Goal: Find specific page/section: Find specific page/section

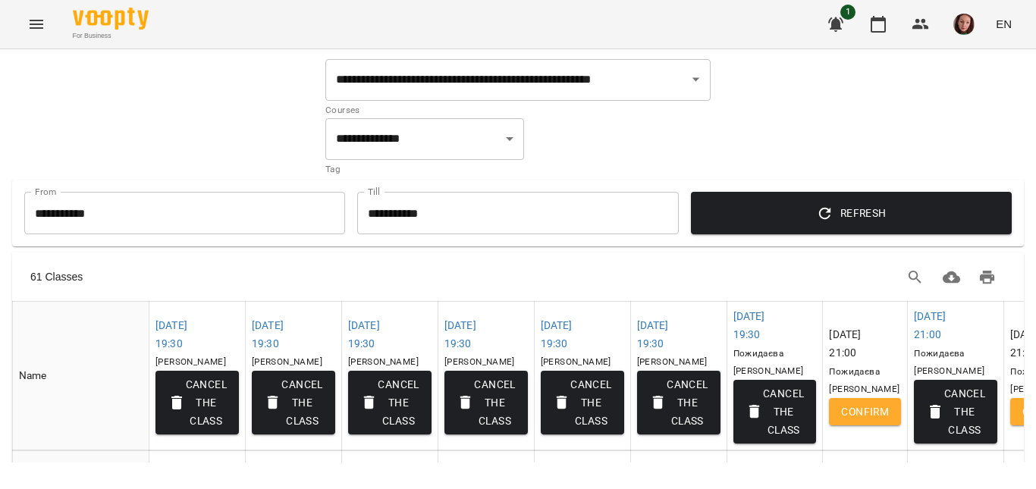
select select "**********"
click at [921, 20] on icon "button" at bounding box center [920, 24] width 18 height 18
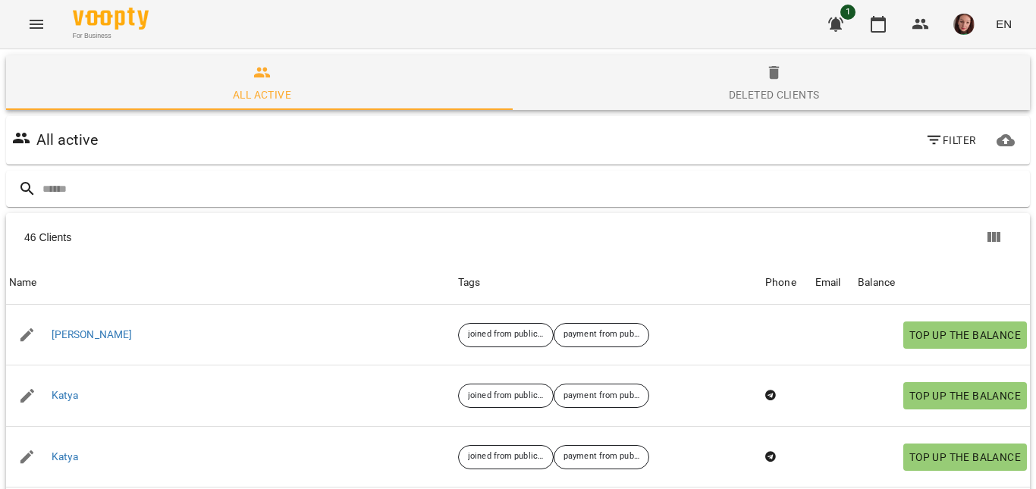
click at [25, 24] on button "Menu" at bounding box center [36, 24] width 36 height 36
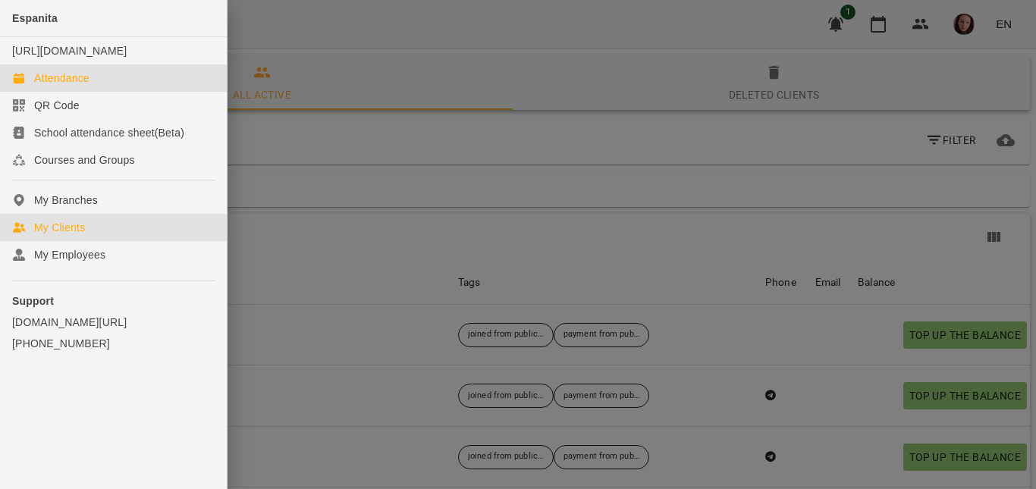
click at [43, 86] on div "Attendance" at bounding box center [61, 78] width 55 height 15
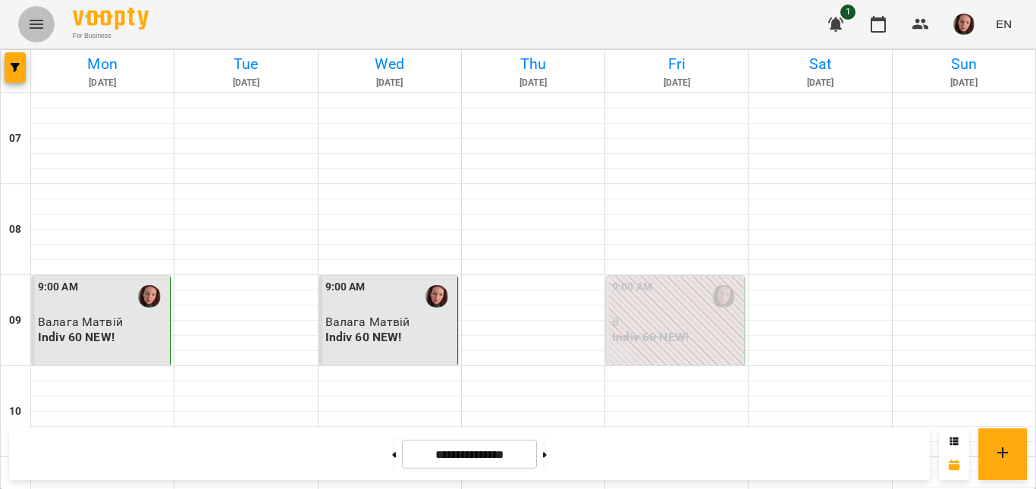
click at [35, 19] on icon "Menu" at bounding box center [36, 24] width 18 height 18
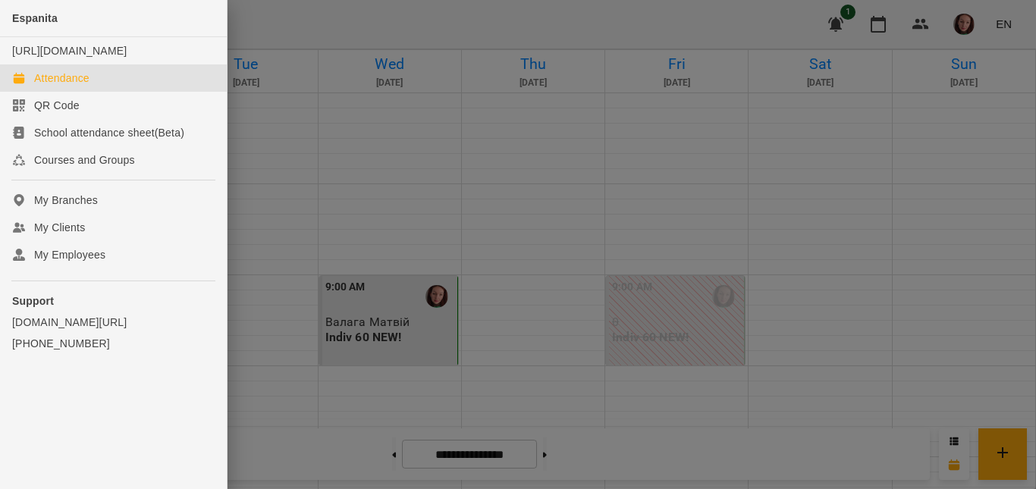
click at [59, 86] on div "Attendance" at bounding box center [61, 78] width 55 height 15
